Goal: Task Accomplishment & Management: Use online tool/utility

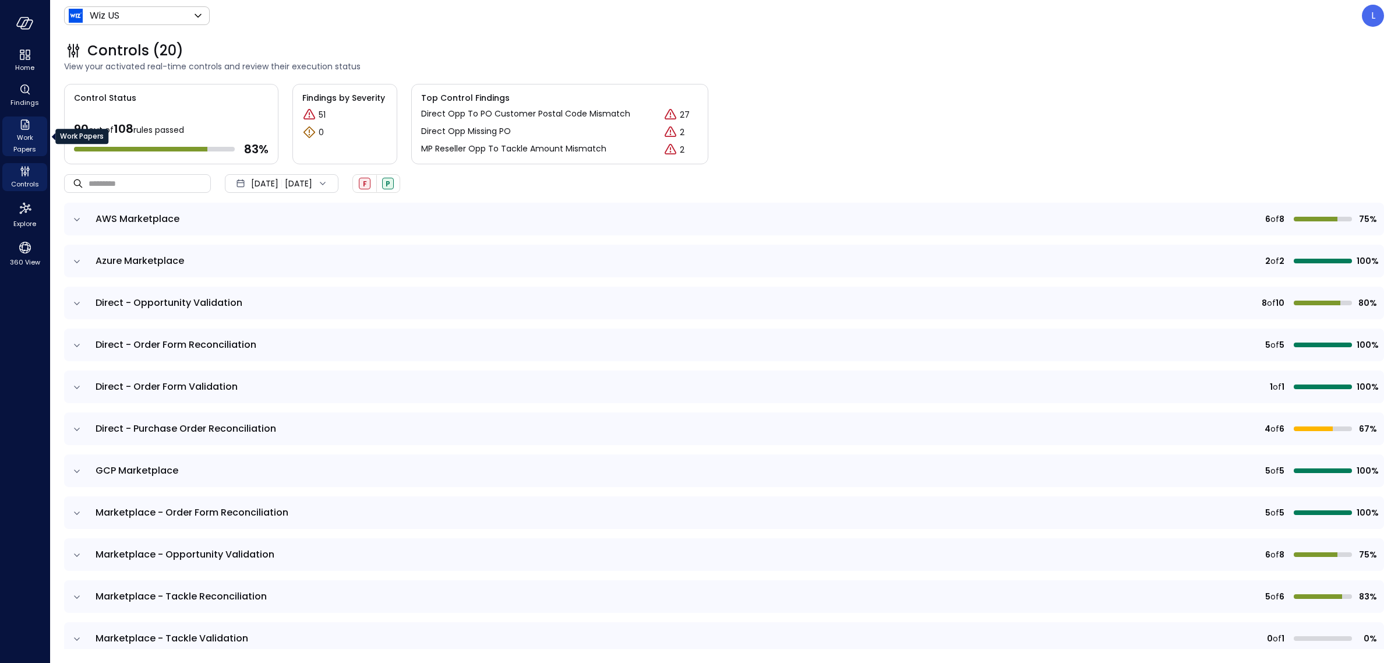
click at [24, 126] on icon "Work Papers" at bounding box center [24, 124] width 9 height 10
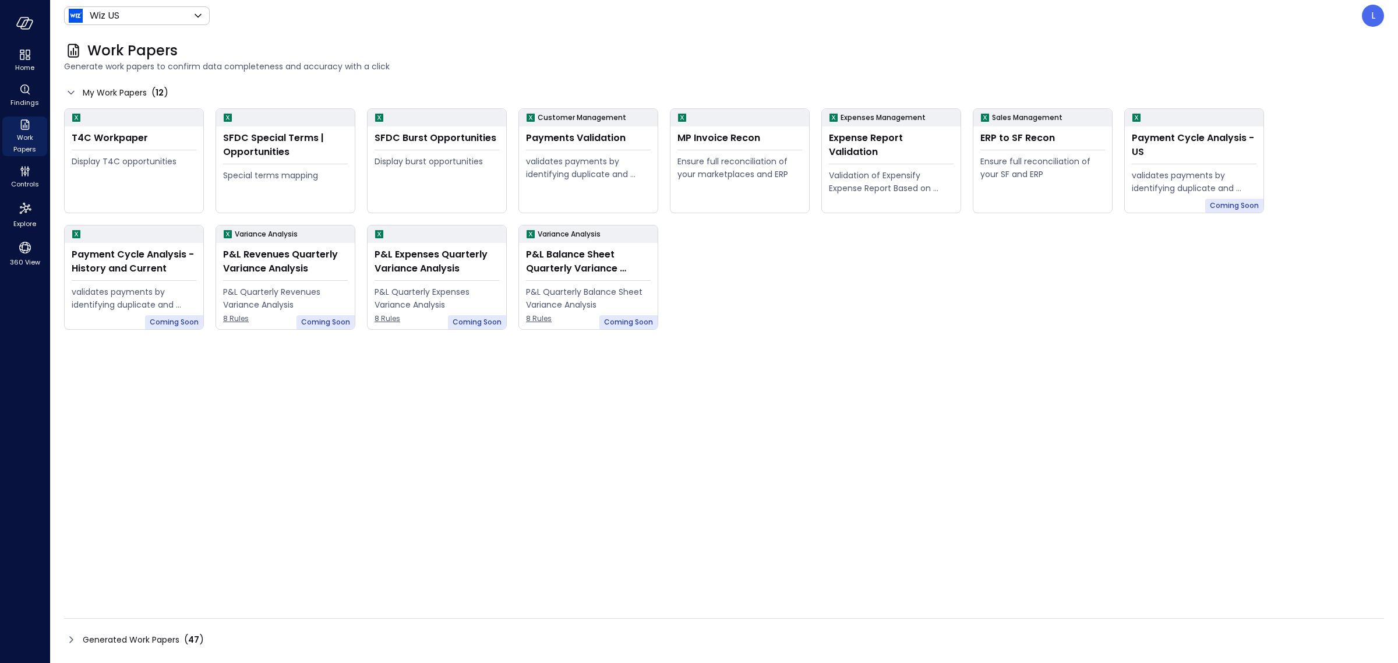
click at [71, 641] on icon at bounding box center [71, 640] width 14 height 14
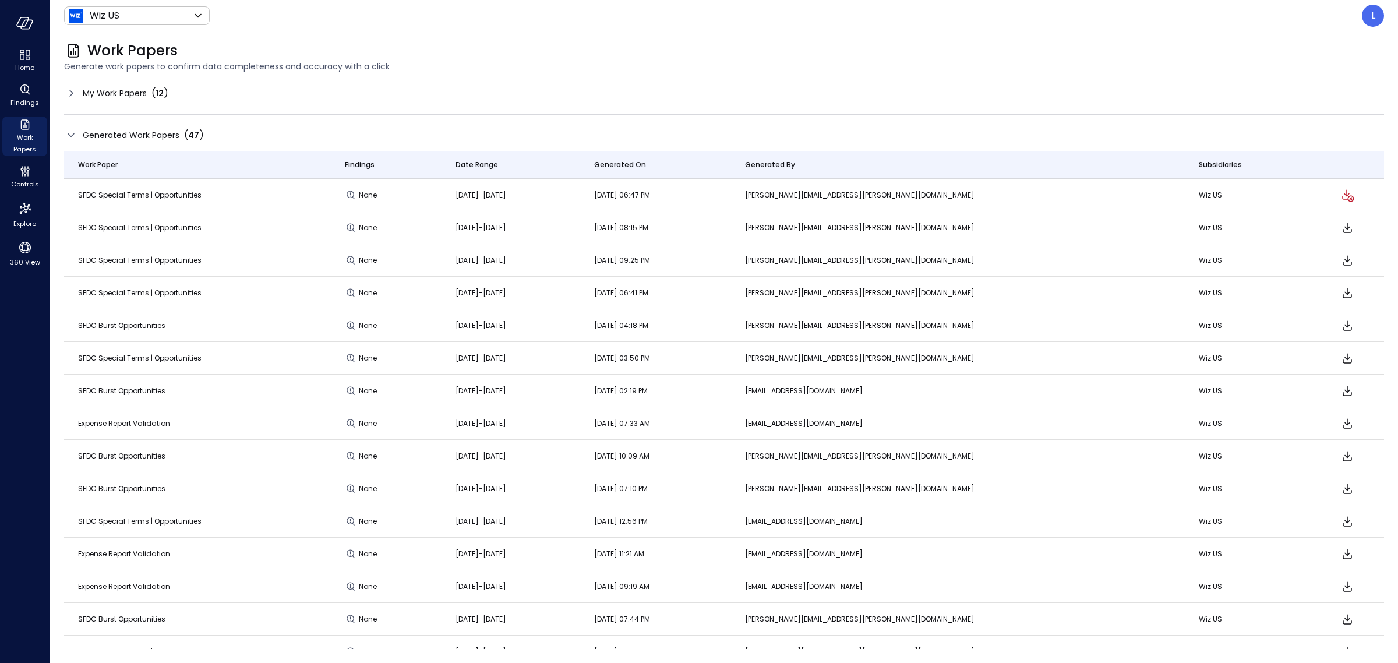
click at [70, 94] on icon at bounding box center [71, 93] width 14 height 14
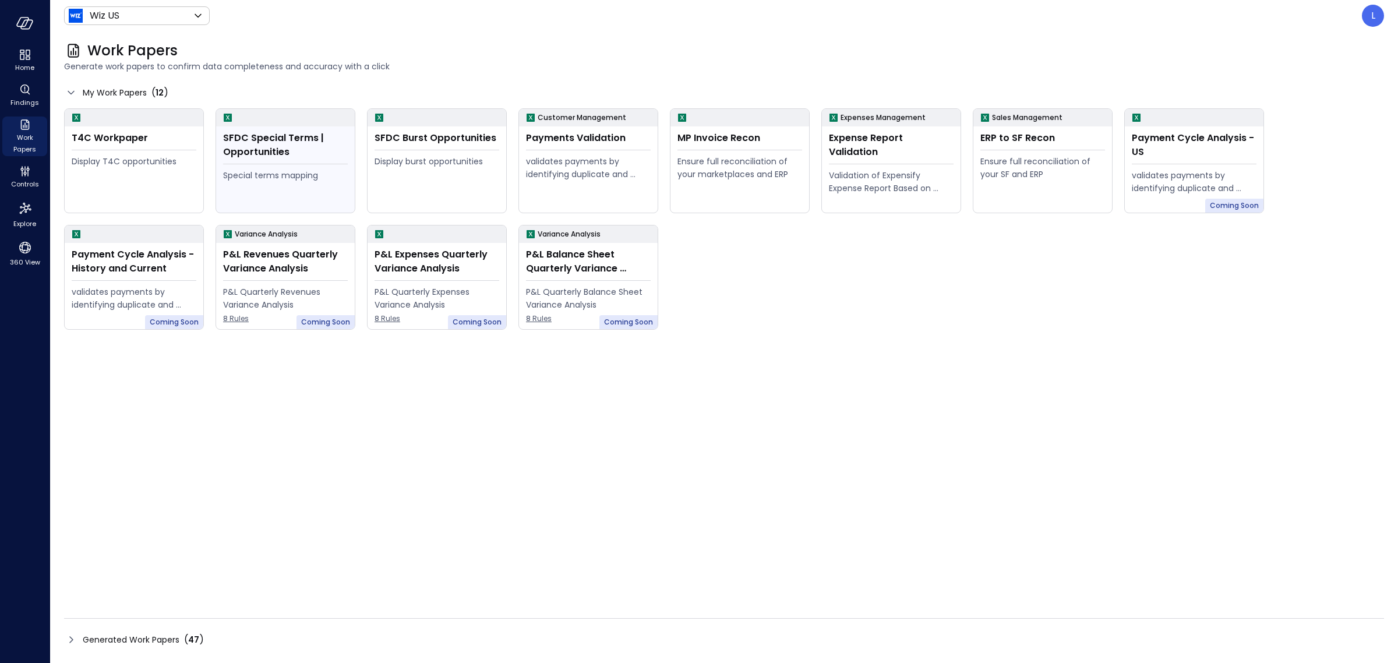
click at [260, 161] on div "SFDC Special Terms | Opportunities Special terms mapping" at bounding box center [285, 169] width 139 height 86
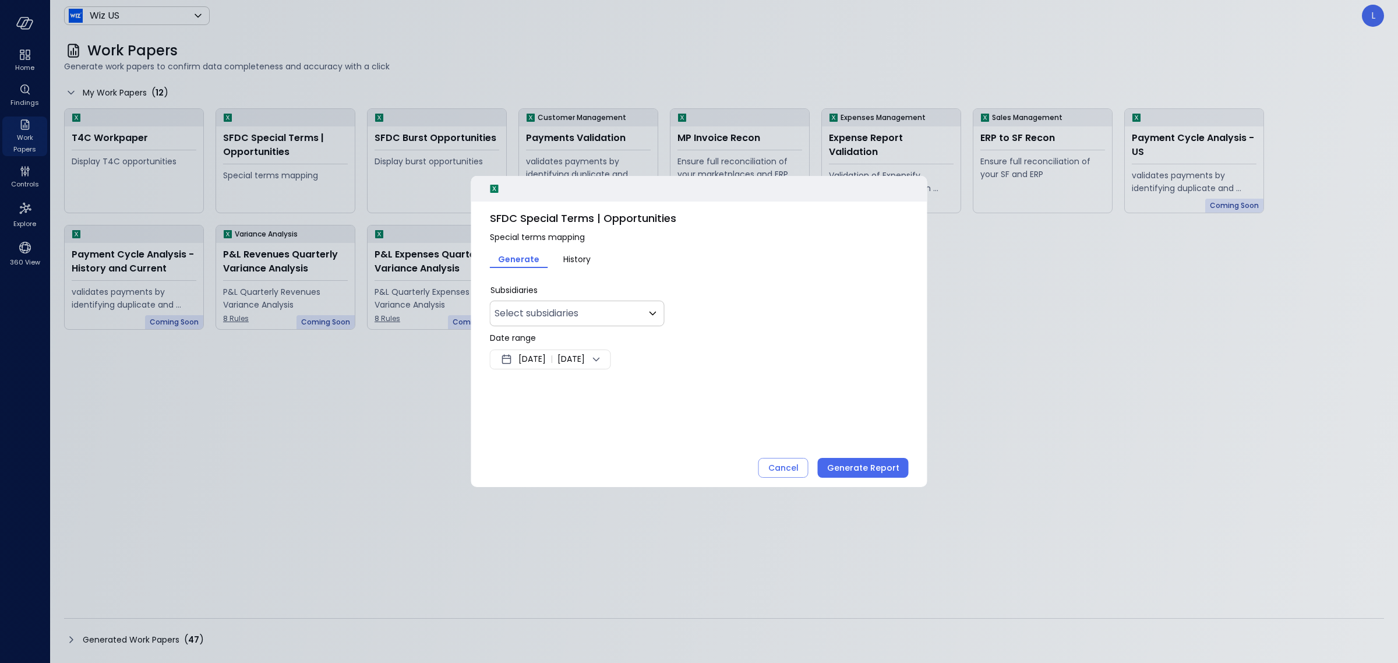
type input "**"
click at [604, 360] on icon at bounding box center [597, 359] width 14 height 14
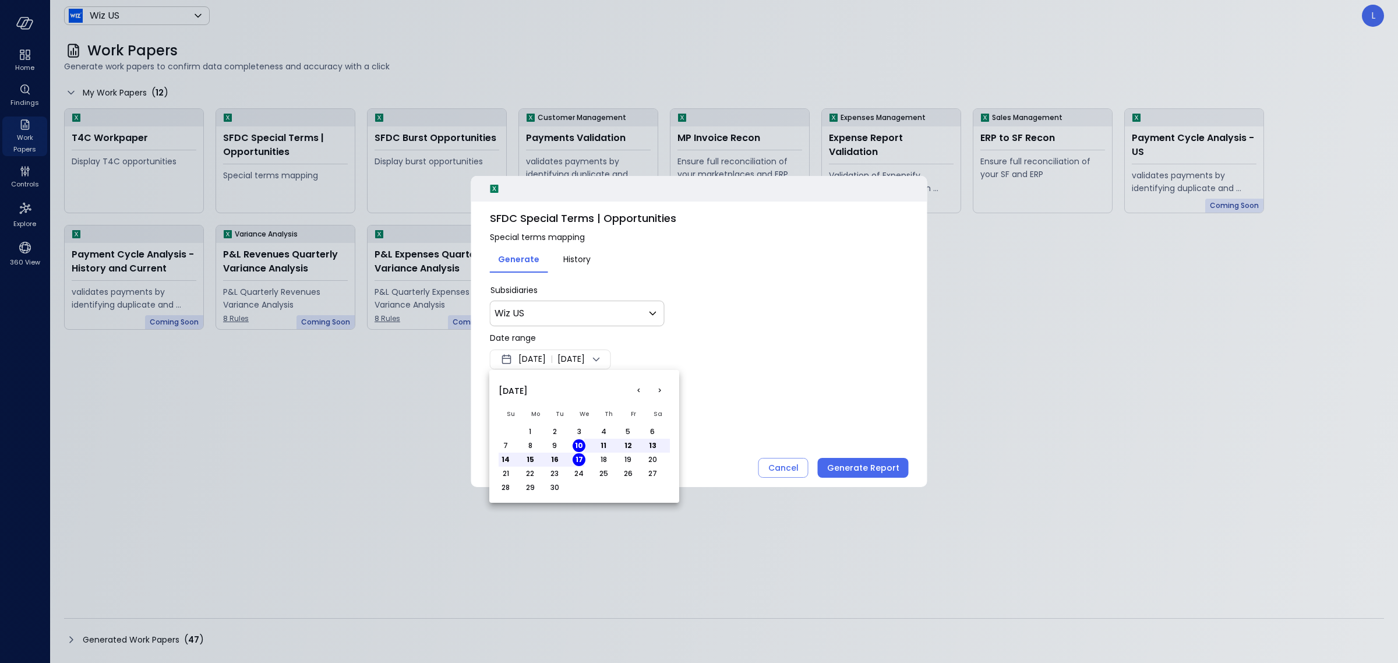
click at [638, 390] on button "<" at bounding box center [638, 390] width 21 height 21
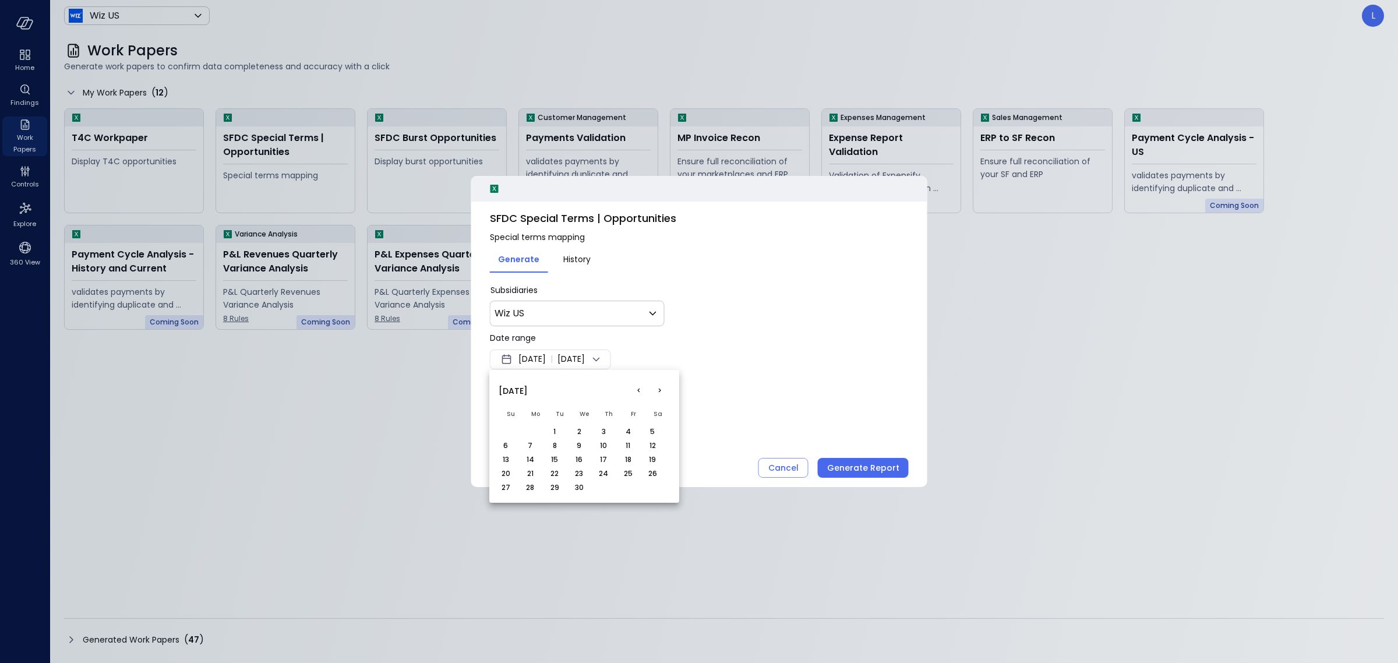
click at [638, 390] on button "<" at bounding box center [638, 390] width 21 height 21
click at [583, 428] on button "1" at bounding box center [579, 431] width 13 height 13
click at [659, 391] on button ">" at bounding box center [659, 390] width 21 height 21
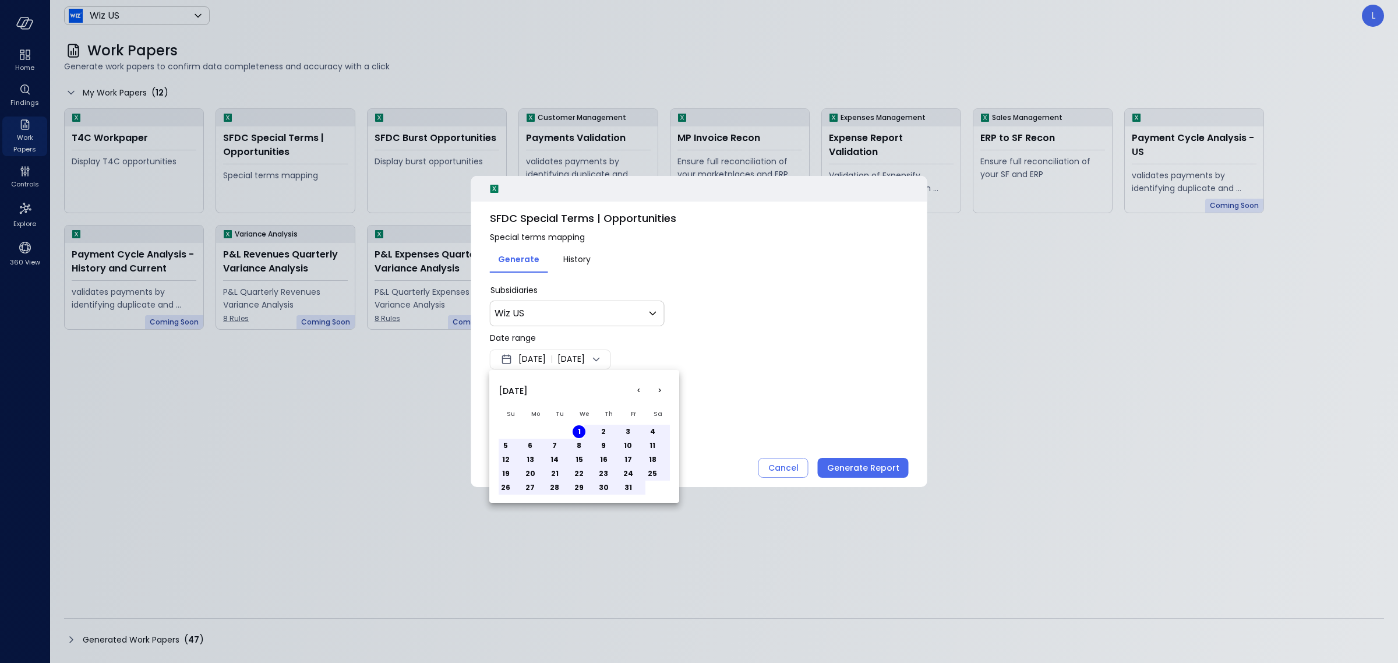
click at [659, 391] on button ">" at bounding box center [659, 390] width 21 height 21
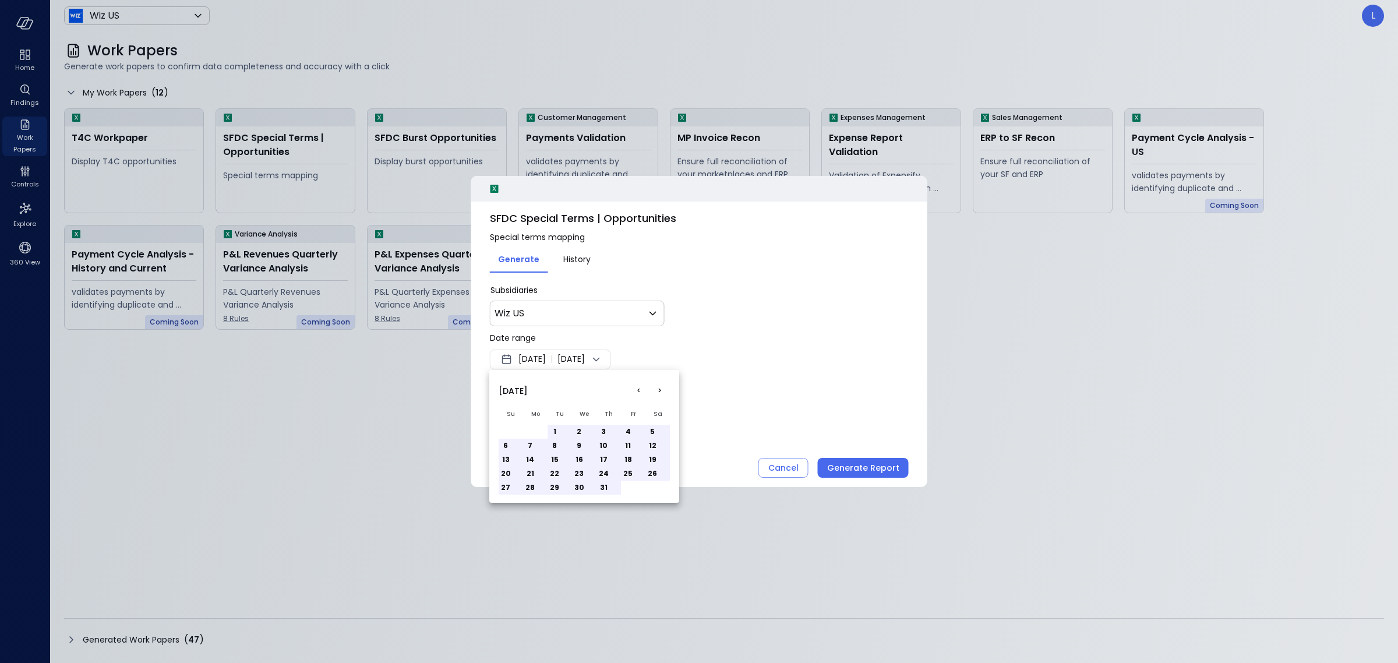
click at [659, 391] on button ">" at bounding box center [659, 390] width 21 height 21
click at [577, 457] on button "17" at bounding box center [579, 459] width 13 height 13
click at [636, 393] on button "<" at bounding box center [638, 390] width 21 height 21
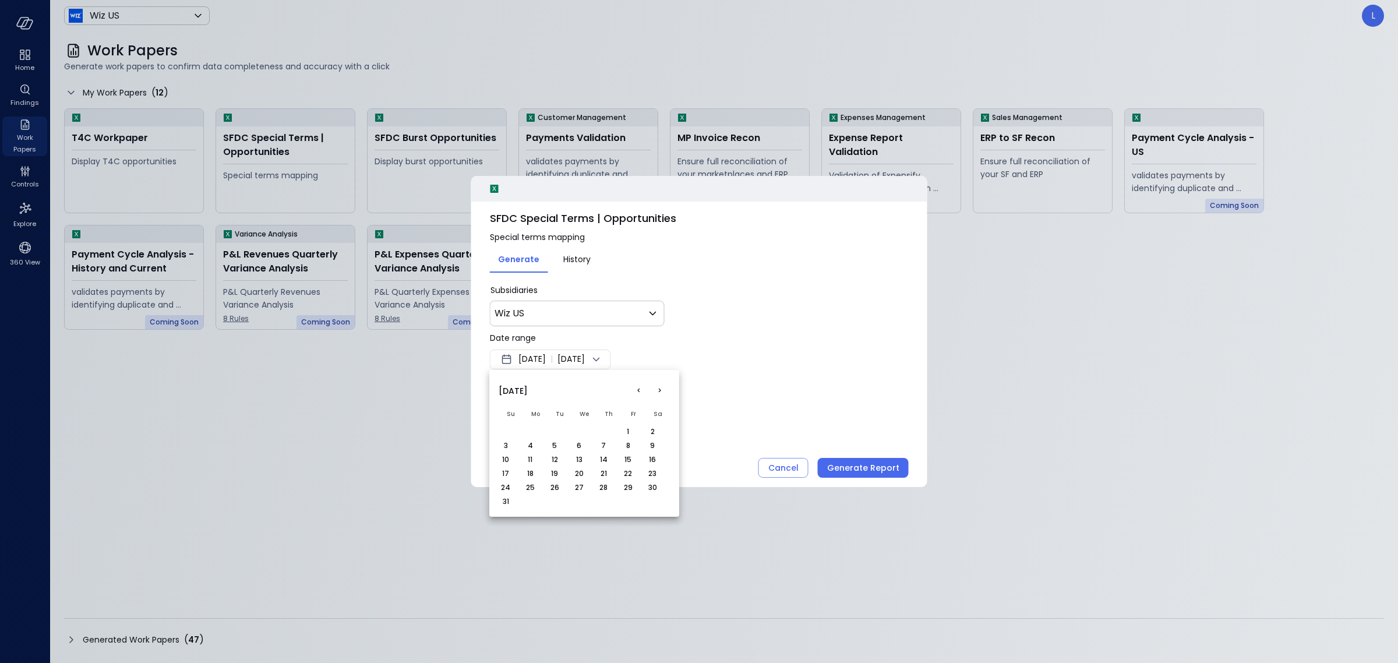
click at [636, 393] on button "<" at bounding box center [638, 390] width 21 height 21
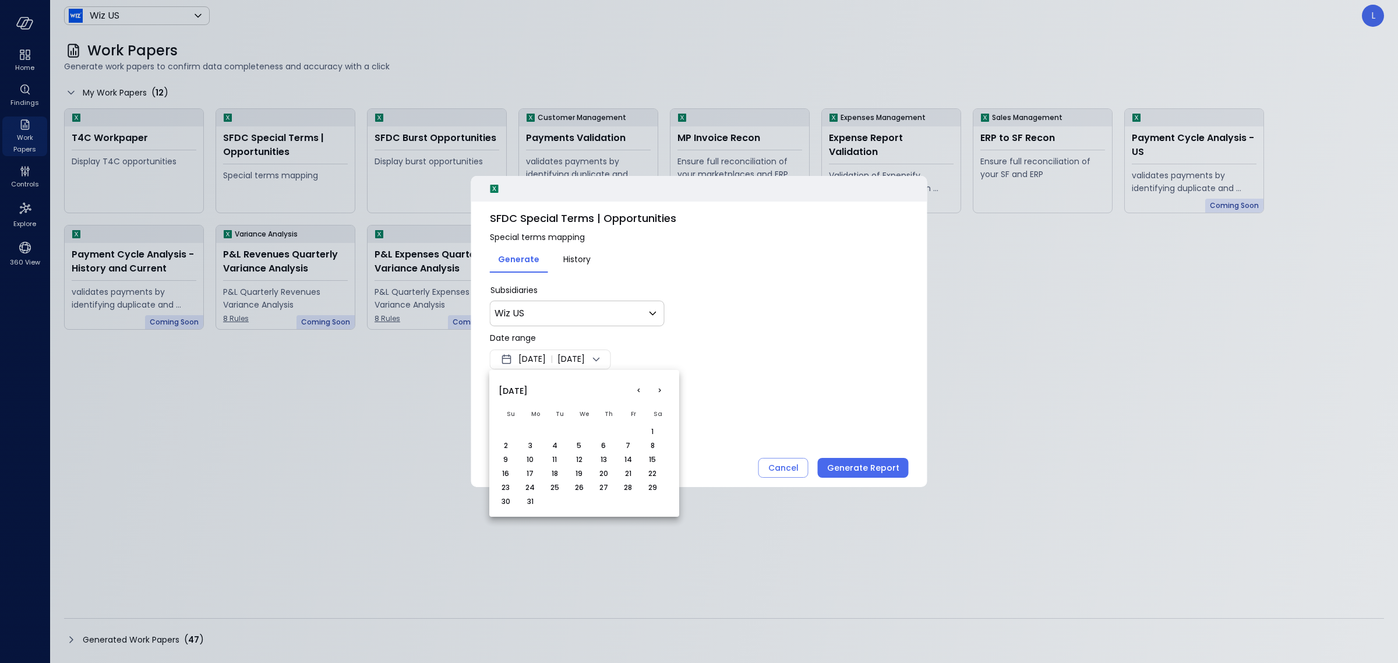
click at [636, 393] on button "<" at bounding box center [638, 390] width 21 height 21
click at [658, 389] on button ">" at bounding box center [659, 390] width 21 height 21
click at [579, 430] on button "1" at bounding box center [579, 431] width 13 height 13
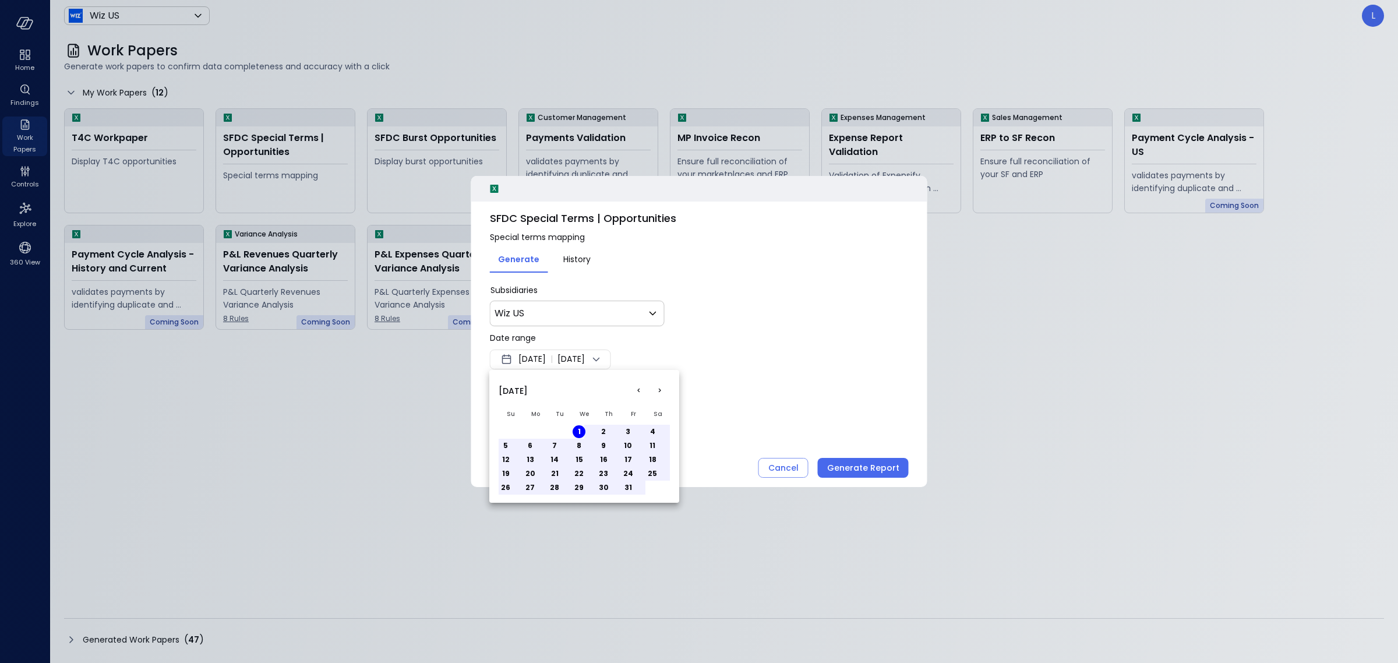
click at [840, 411] on div at bounding box center [699, 331] width 1398 height 663
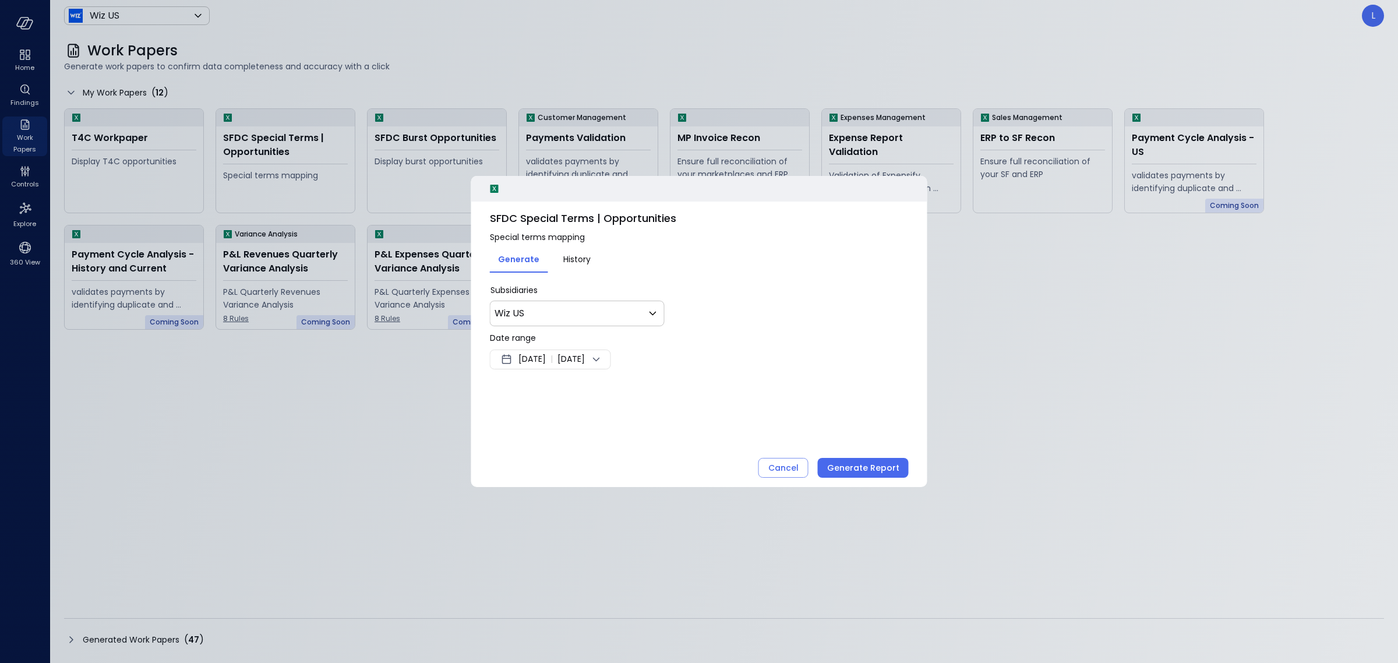
click at [861, 467] on div "Generate Report" at bounding box center [863, 468] width 72 height 15
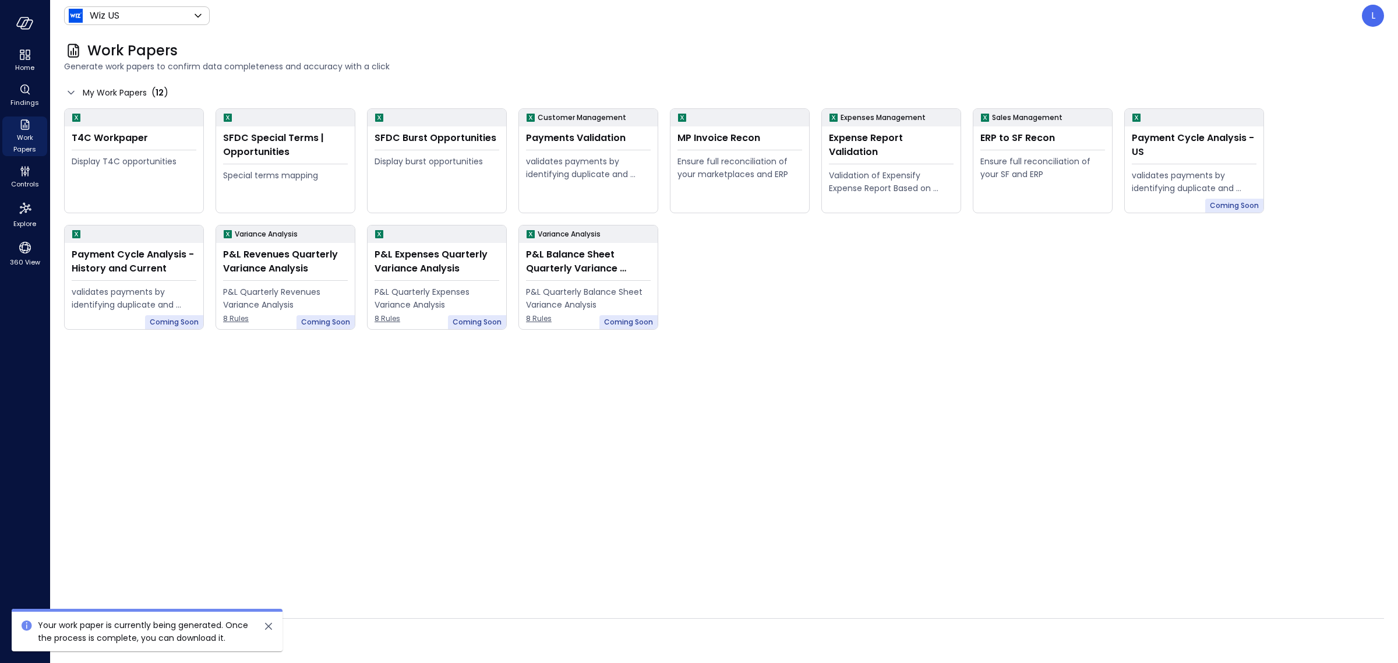
click at [269, 627] on icon "close" at bounding box center [268, 626] width 7 height 7
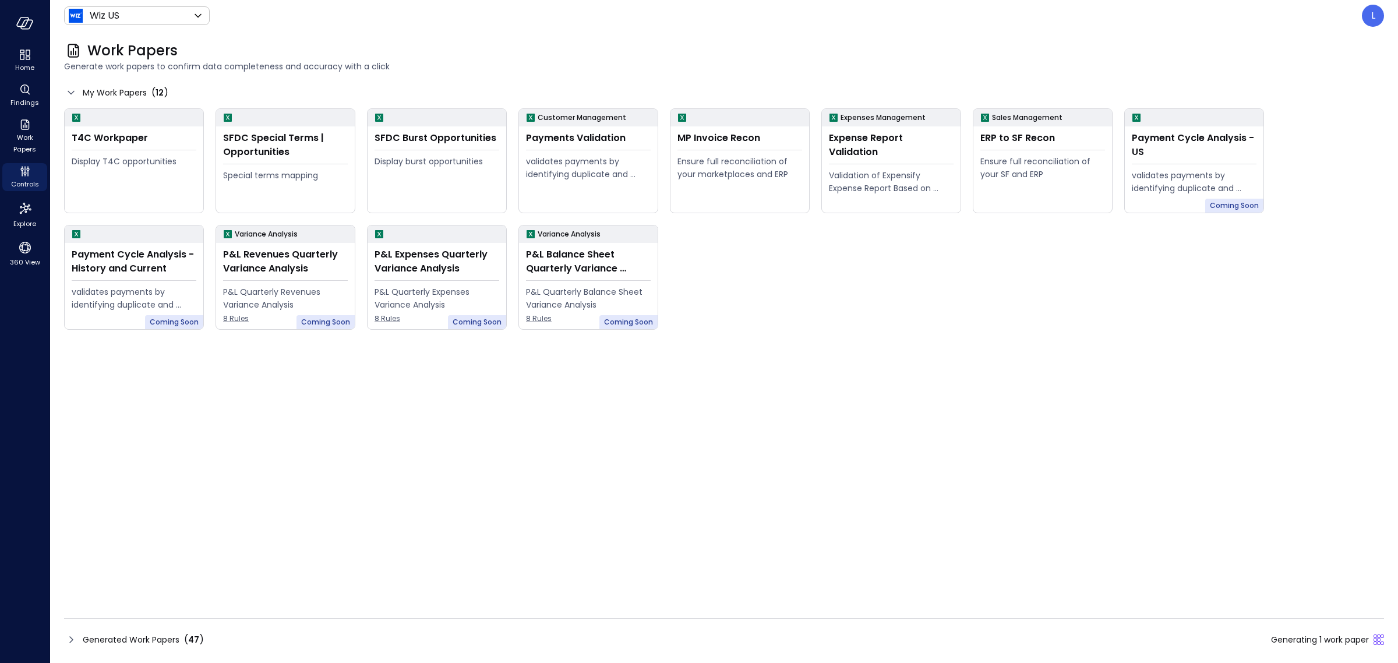
click at [69, 636] on icon at bounding box center [71, 640] width 14 height 14
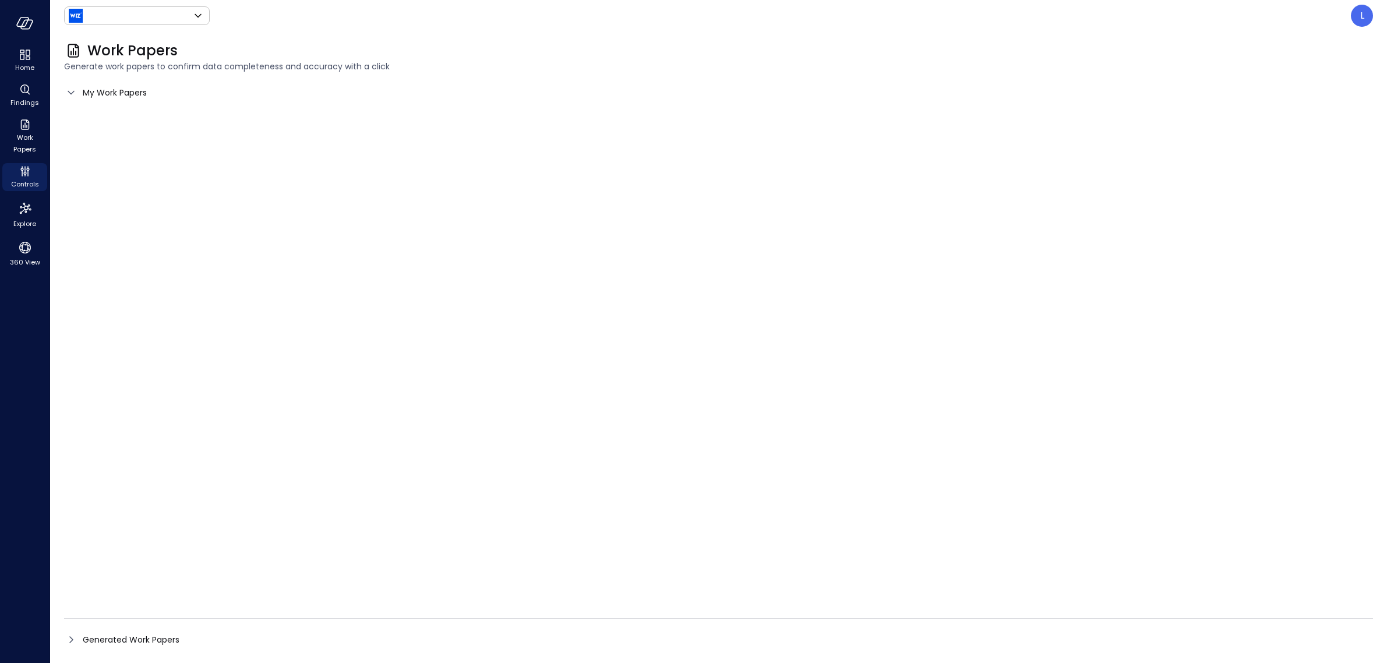
type input "******"
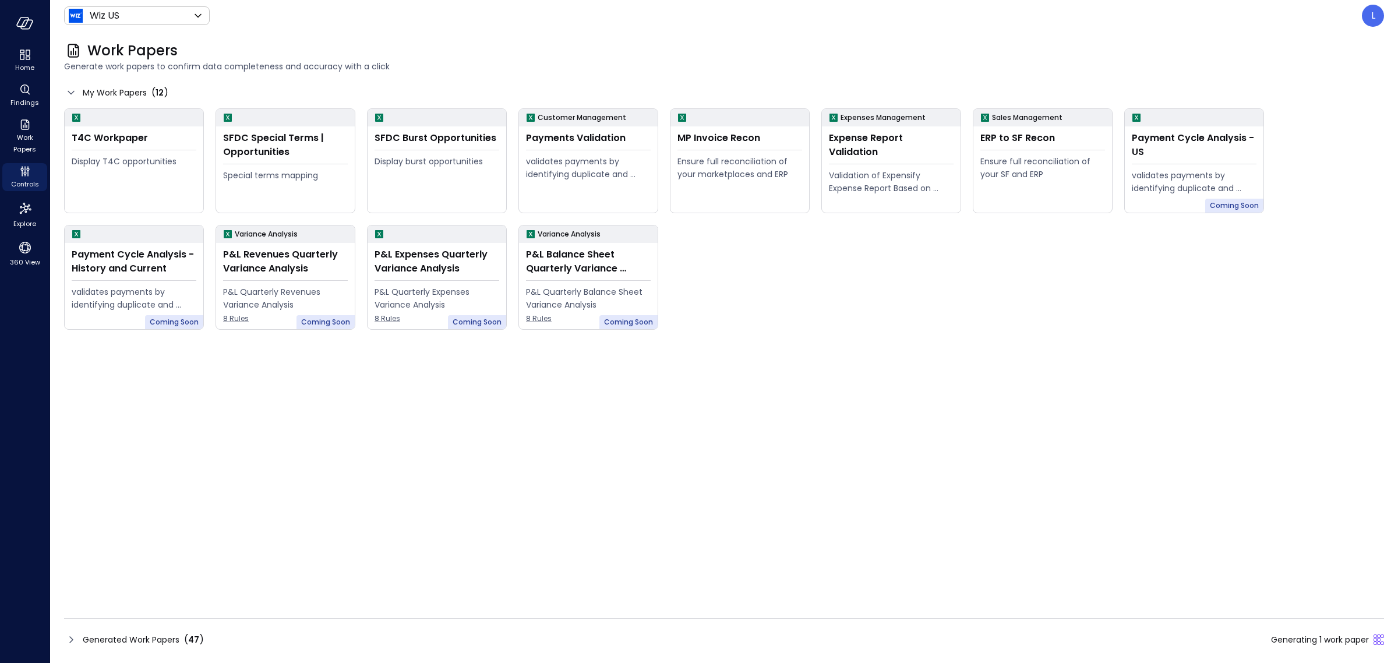
click at [70, 644] on icon at bounding box center [71, 640] width 14 height 14
click at [68, 643] on icon at bounding box center [71, 640] width 14 height 14
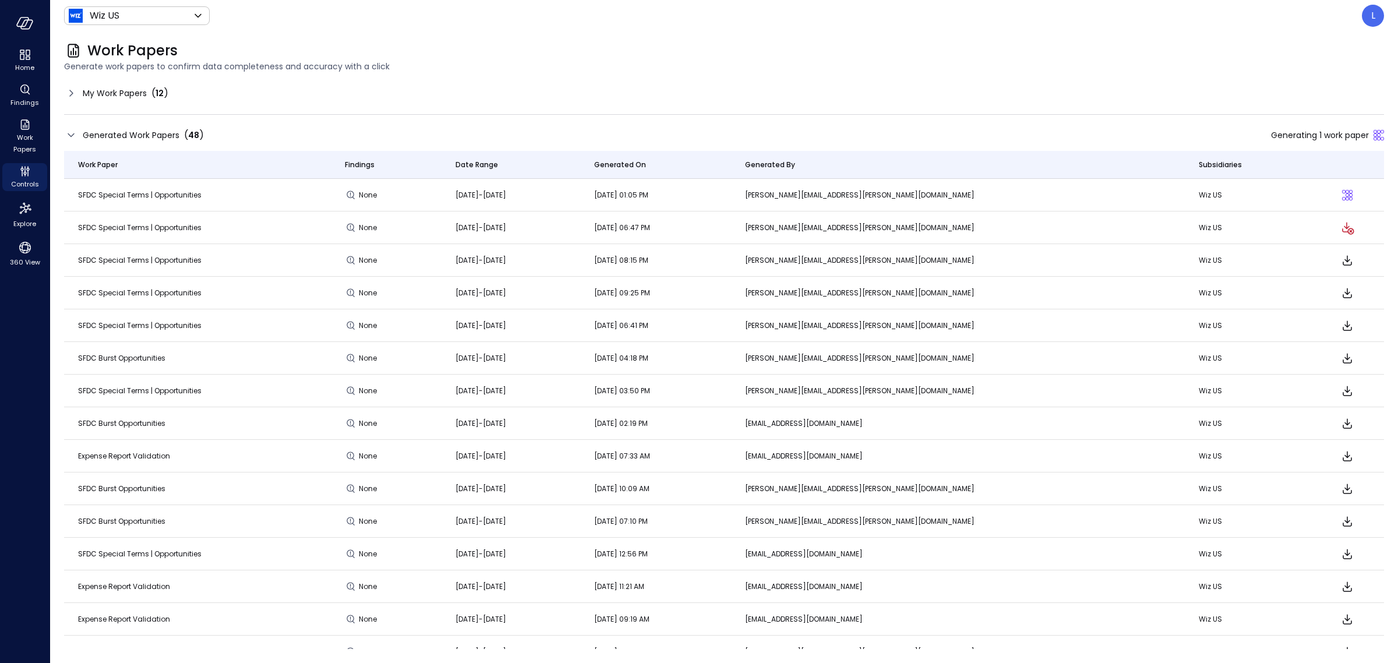
click at [1341, 260] on div at bounding box center [1347, 260] width 46 height 14
click at [1343, 260] on icon "Download" at bounding box center [1347, 260] width 9 height 10
click at [1341, 258] on icon "Download" at bounding box center [1348, 260] width 14 height 14
drag, startPoint x: 572, startPoint y: 213, endPoint x: 566, endPoint y: 208, distance: 8.3
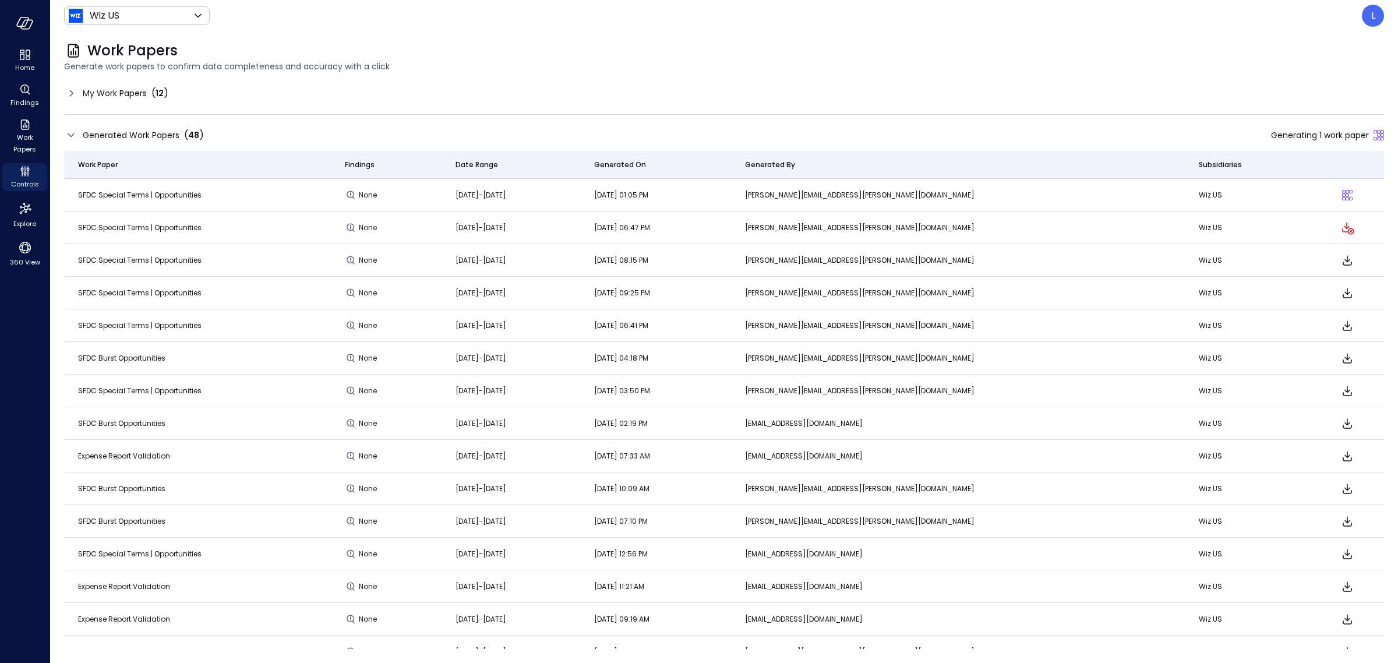
drag, startPoint x: 278, startPoint y: 108, endPoint x: 33, endPoint y: 97, distance: 245.5
click at [245, 108] on div "My Work Papers ( 12 ) Generated Work Papers ( 48 ) Generating 1 work paper Work…" at bounding box center [724, 366] width 1320 height 565
